Goal: Use online tool/utility: Utilize a website feature to perform a specific function

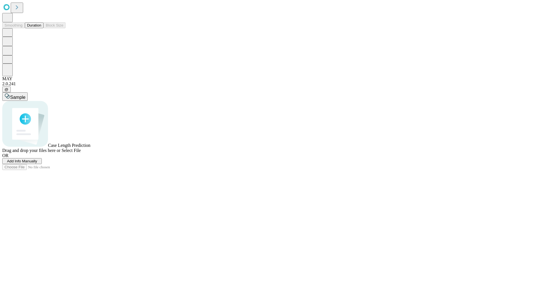
click at [41, 28] on button "Duration" at bounding box center [34, 25] width 19 height 6
click at [37, 163] on span "Add Info Manually" at bounding box center [22, 161] width 30 height 4
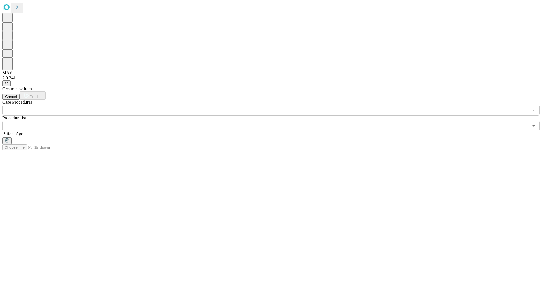
click at [63, 132] on input "text" at bounding box center [43, 135] width 40 height 6
type input "**"
click at [275, 121] on input "text" at bounding box center [265, 126] width 527 height 11
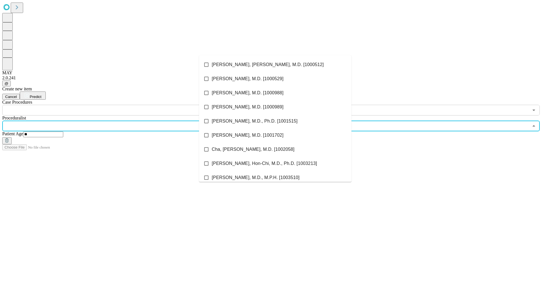
click at [275, 65] on li "[PERSON_NAME], [PERSON_NAME], M.D. [1000512]" at bounding box center [275, 65] width 152 height 14
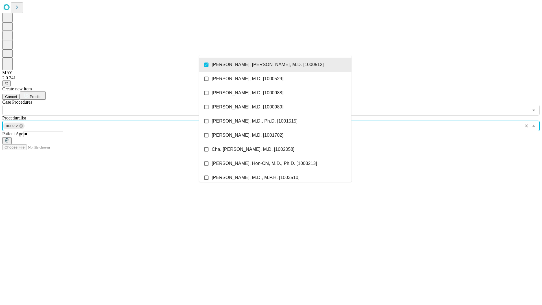
click at [119, 105] on input "text" at bounding box center [265, 110] width 527 height 11
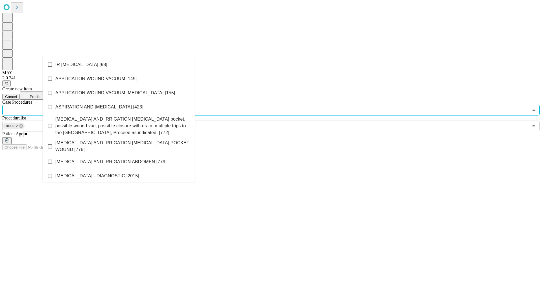
click at [119, 65] on li "IR [MEDICAL_DATA] [98]" at bounding box center [119, 65] width 152 height 14
click at [41, 95] on span "Predict" at bounding box center [36, 97] width 12 height 4
